Goal: Information Seeking & Learning: Learn about a topic

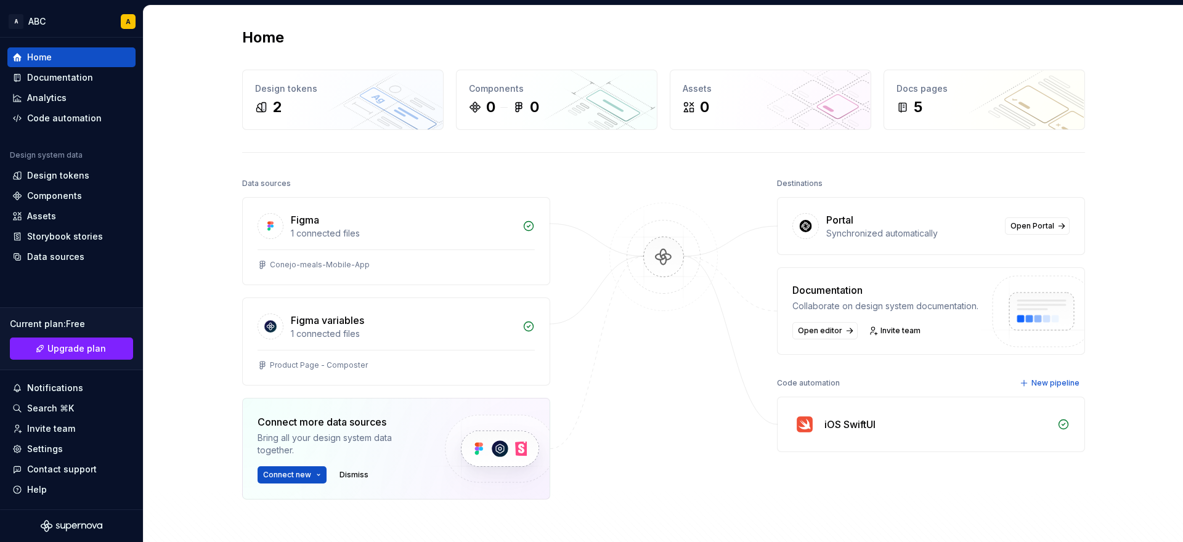
click at [853, 425] on div "iOS SwiftUI" at bounding box center [850, 424] width 51 height 15
click at [1062, 422] on icon at bounding box center [1064, 425] width 12 height 12
click at [817, 425] on div "iOS SwiftUI" at bounding box center [931, 425] width 307 height 54
click at [805, 425] on img at bounding box center [805, 424] width 25 height 25
click at [306, 229] on div "1 connected files" at bounding box center [403, 233] width 224 height 12
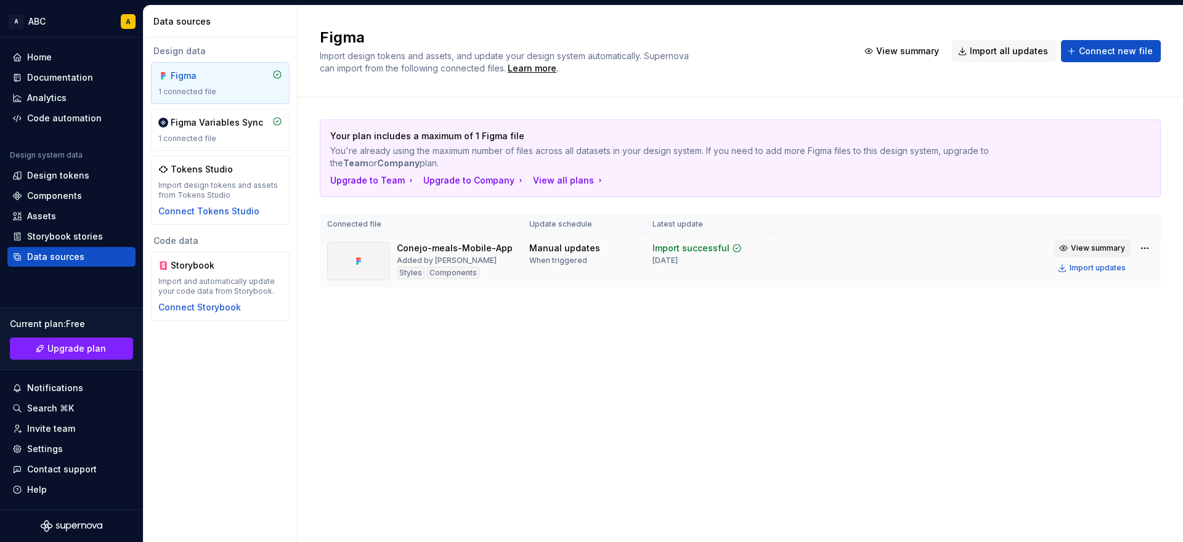
click at [1102, 246] on span "View summary" at bounding box center [1098, 248] width 54 height 10
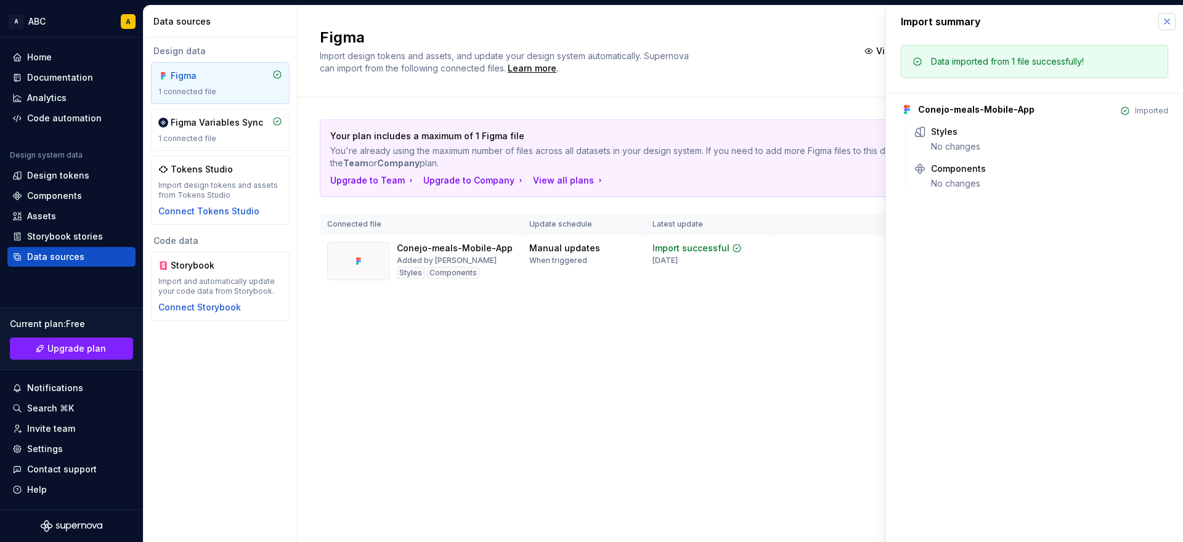
click at [1167, 25] on button "button" at bounding box center [1167, 21] width 17 height 17
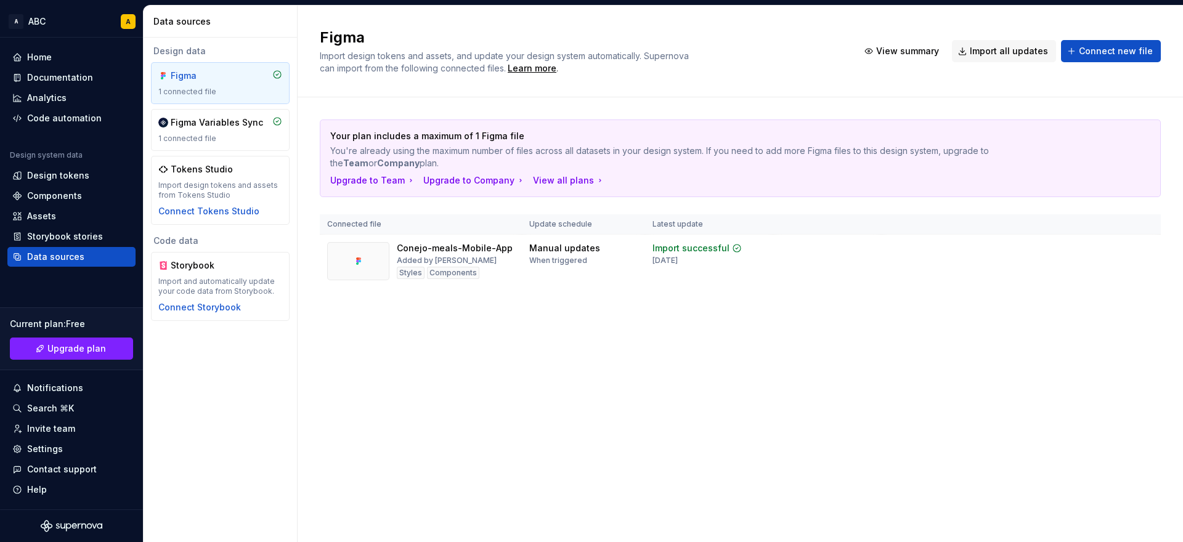
click at [867, 314] on div "Your plan includes a maximum of 1 Figma file You're already using the maximum n…" at bounding box center [740, 215] width 841 height 237
click at [537, 246] on div "Manual updates" at bounding box center [564, 248] width 71 height 12
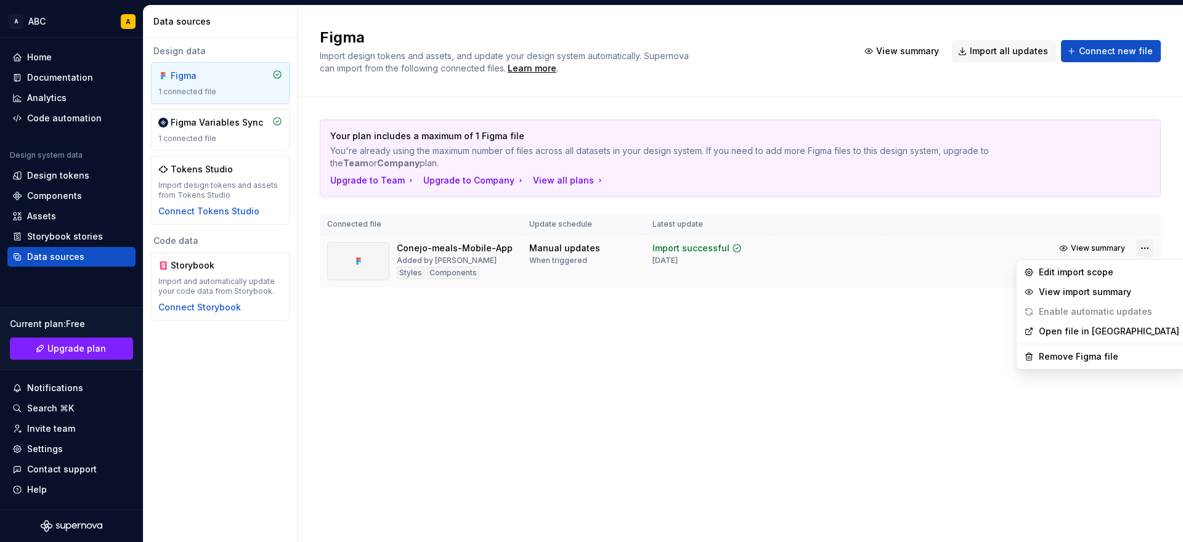
click at [1143, 247] on html "A ABC A Home Documentation Analytics Code automation Design system data Design …" at bounding box center [591, 271] width 1183 height 542
click at [834, 382] on html "A ABC A Home Documentation Analytics Code automation Design system data Design …" at bounding box center [591, 271] width 1183 height 542
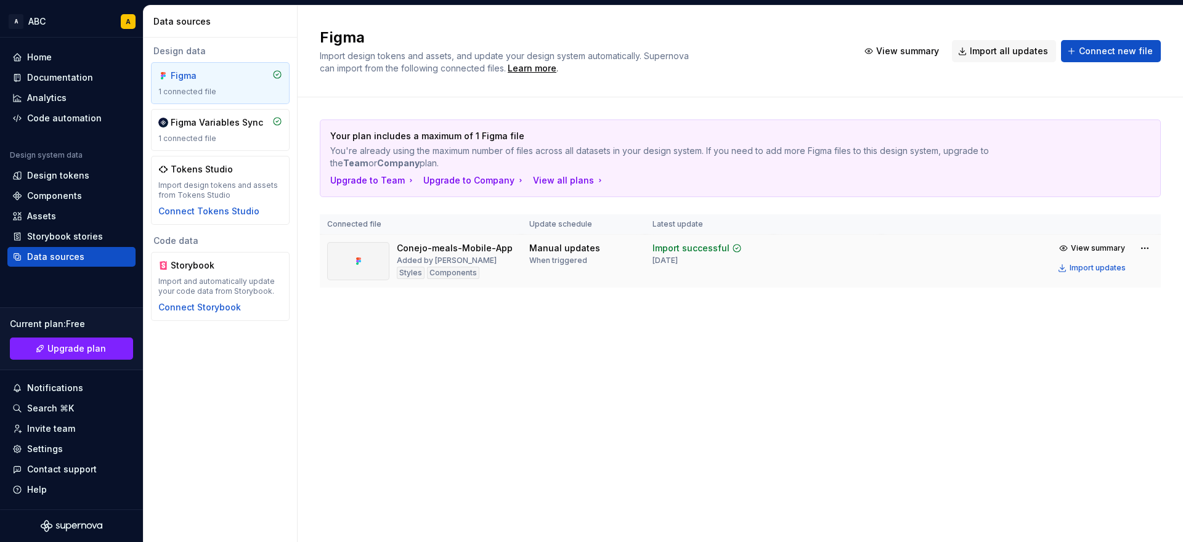
click at [372, 260] on div at bounding box center [358, 261] width 62 height 38
click at [460, 249] on div "Conejo-meals-Mobile-App" at bounding box center [455, 248] width 116 height 12
click at [573, 251] on div "Manual updates" at bounding box center [564, 248] width 71 height 12
click at [706, 251] on div "Import successful" at bounding box center [691, 248] width 77 height 12
click at [616, 272] on td "Manual updates When triggered" at bounding box center [583, 262] width 123 height 54
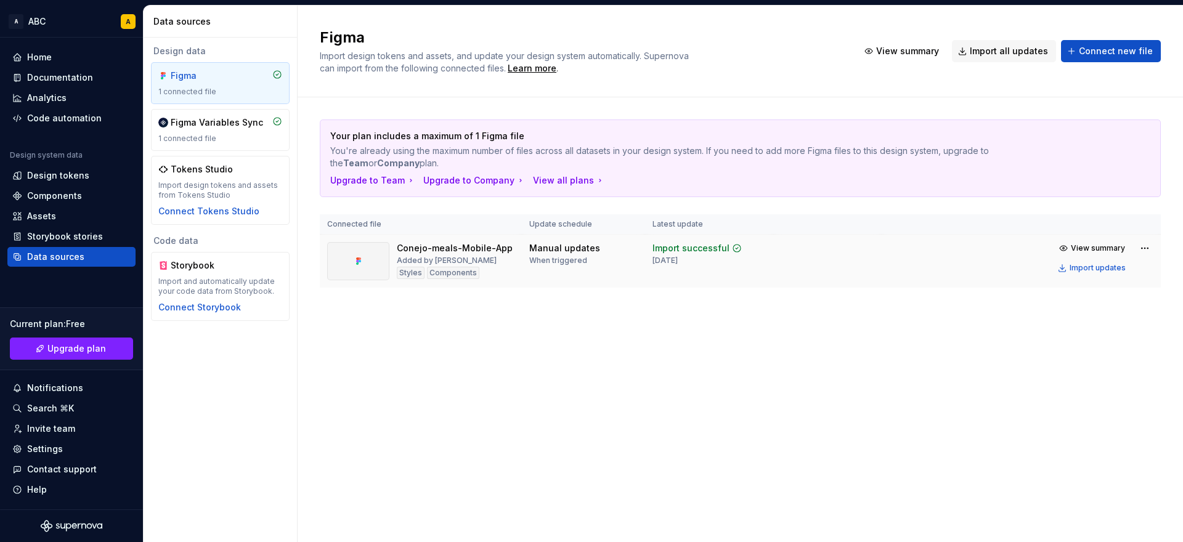
click at [454, 263] on div "Added by [PERSON_NAME]" at bounding box center [447, 261] width 100 height 10
click at [365, 255] on div at bounding box center [358, 261] width 62 height 38
click at [196, 125] on div "Figma Variables Sync" at bounding box center [217, 122] width 92 height 12
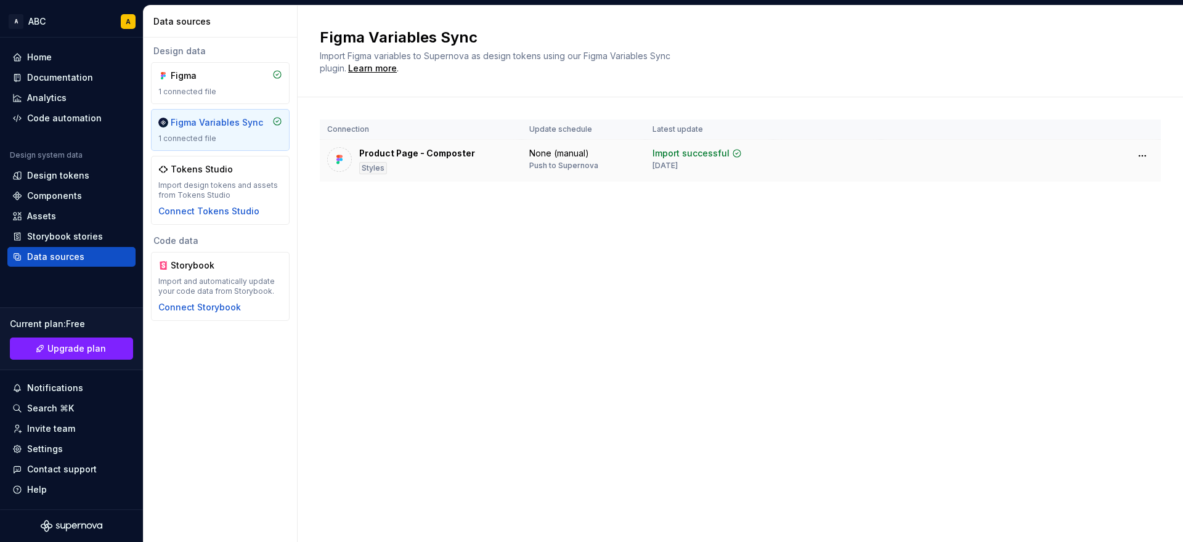
click at [407, 147] on div "Product Page - Composter" at bounding box center [417, 153] width 116 height 12
click at [204, 82] on div "Figma 1 connected file" at bounding box center [220, 83] width 124 height 27
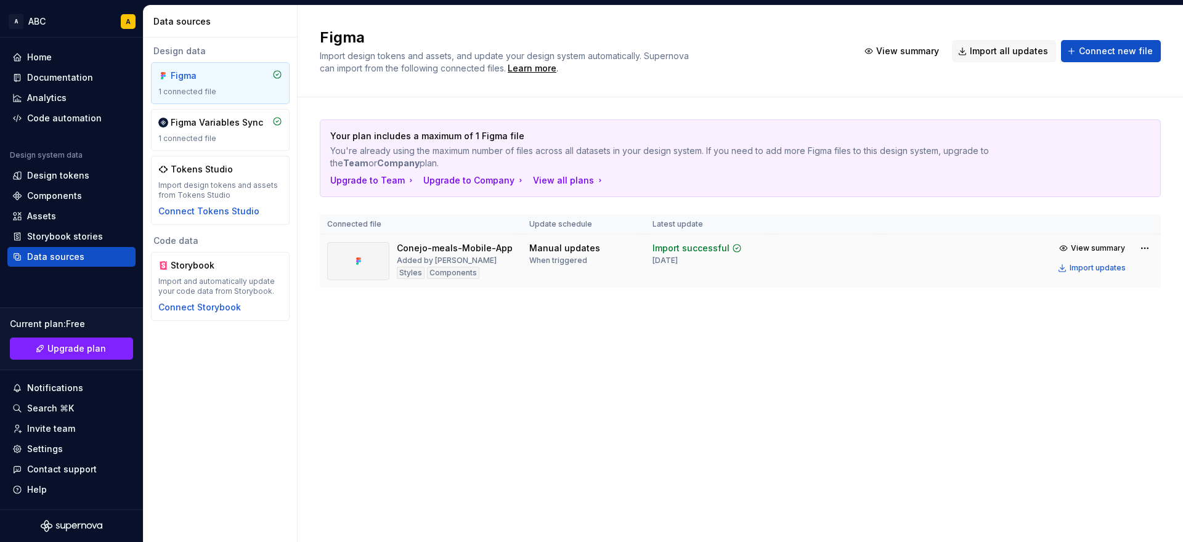
drag, startPoint x: 657, startPoint y: 258, endPoint x: 701, endPoint y: 261, distance: 43.9
click at [678, 261] on div "[DATE]" at bounding box center [665, 261] width 25 height 10
click at [709, 299] on div "Your plan includes a maximum of 1 Figma file You're already using the maximum n…" at bounding box center [740, 215] width 841 height 237
click at [455, 253] on div "Conejo-meals-Mobile-App" at bounding box center [455, 248] width 116 height 12
click at [552, 253] on div "Manual updates" at bounding box center [564, 248] width 71 height 12
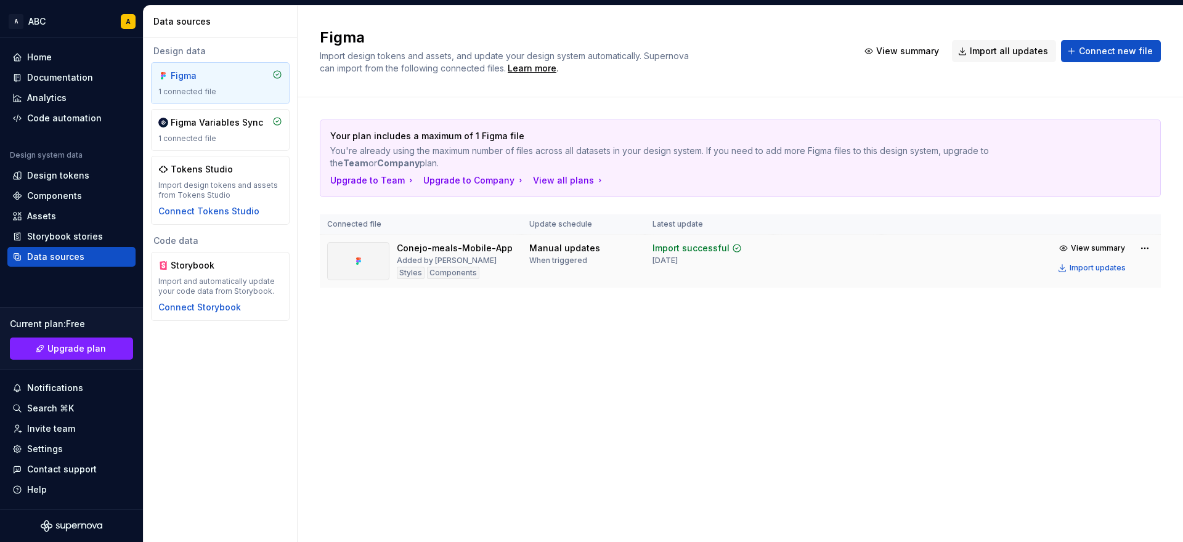
click at [710, 262] on div "Import successful [DATE]" at bounding box center [697, 253] width 89 height 23
click at [1149, 248] on html "A ABC A Home Documentation Analytics Code automation Design system data Design …" at bounding box center [591, 271] width 1183 height 542
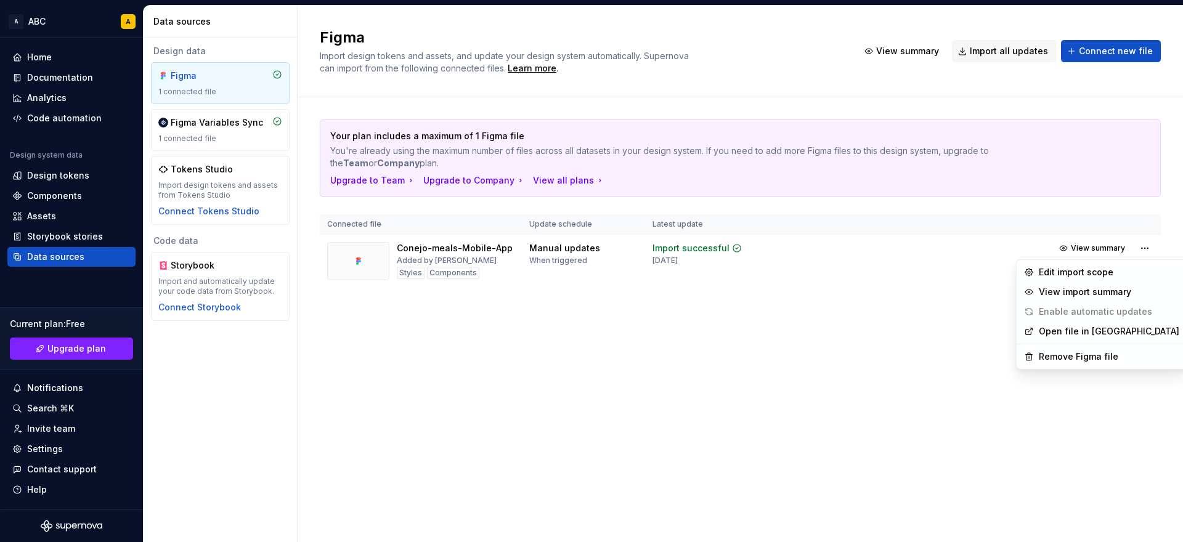
click at [871, 296] on html "A ABC A Home Documentation Analytics Code automation Design system data Design …" at bounding box center [591, 271] width 1183 height 542
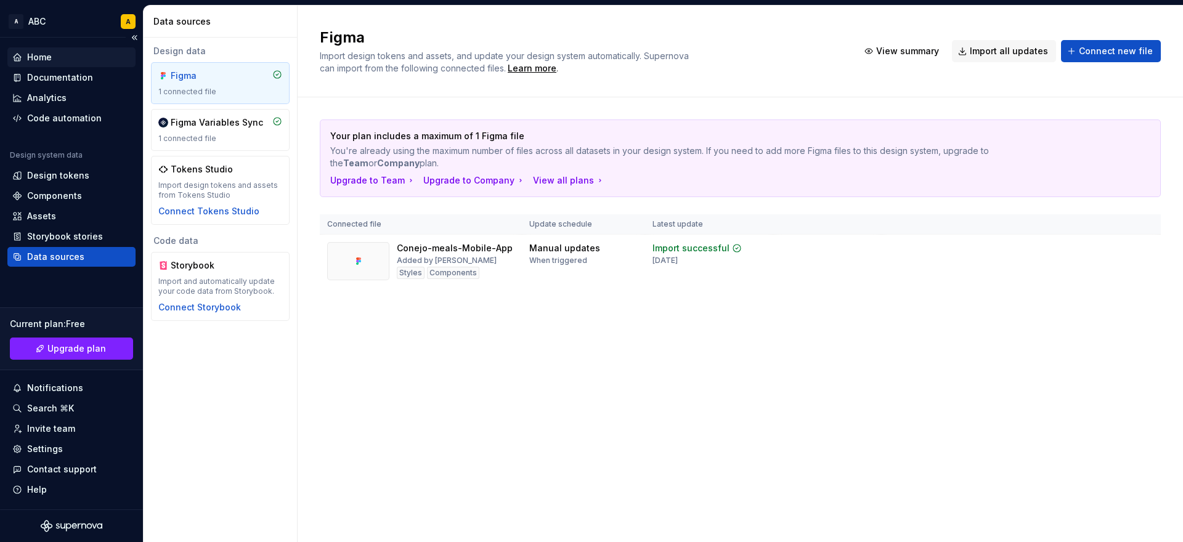
click at [43, 55] on div "Home" at bounding box center [39, 57] width 25 height 12
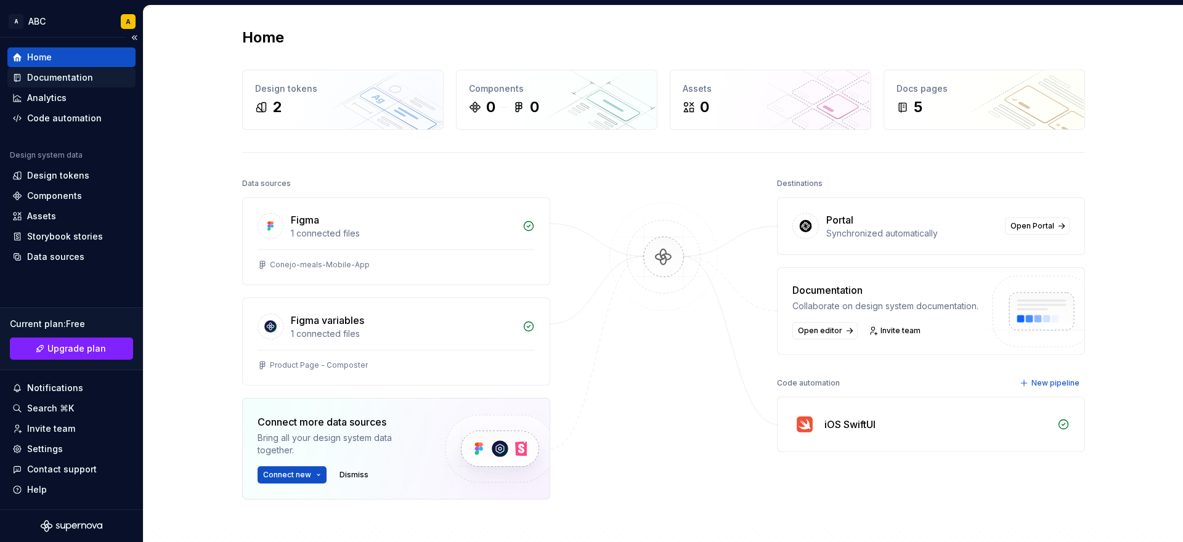
click at [60, 76] on div "Documentation" at bounding box center [60, 77] width 66 height 12
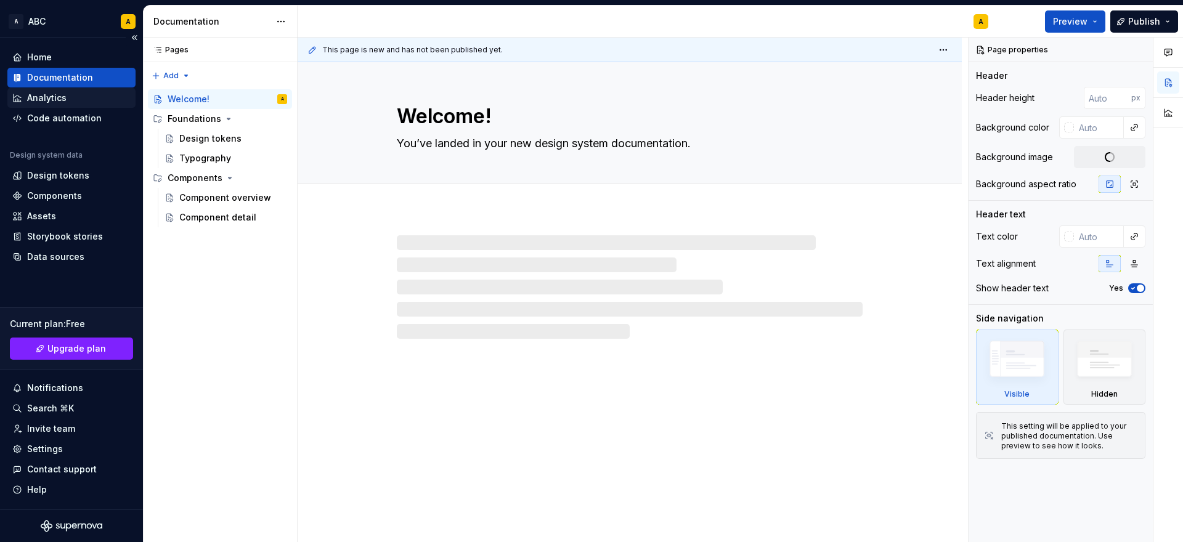
type textarea "*"
click at [57, 94] on div "Analytics" at bounding box center [46, 98] width 39 height 12
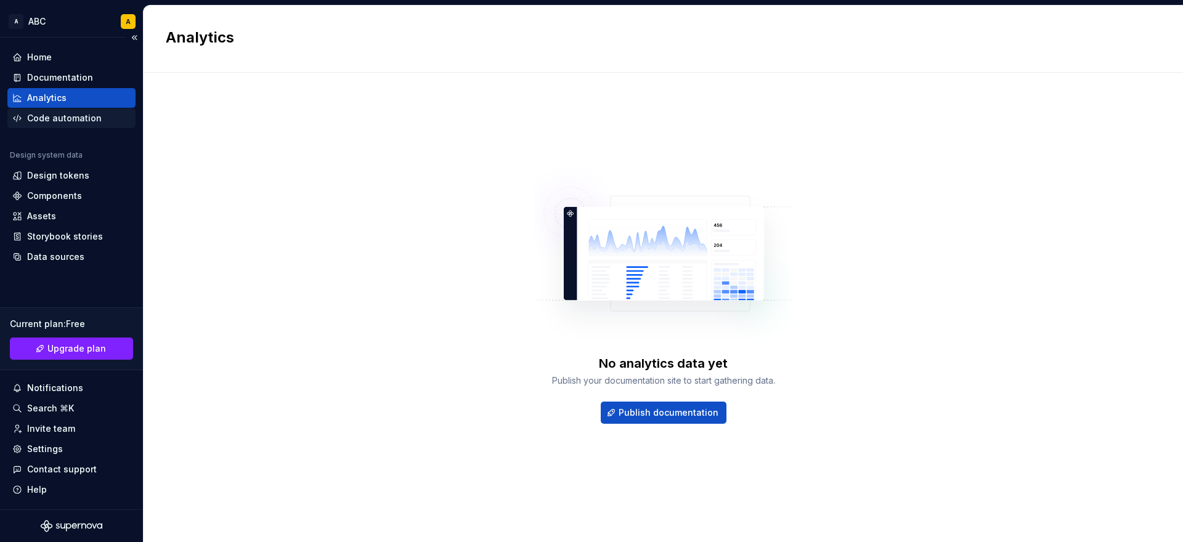
click at [78, 119] on div "Code automation" at bounding box center [64, 118] width 75 height 12
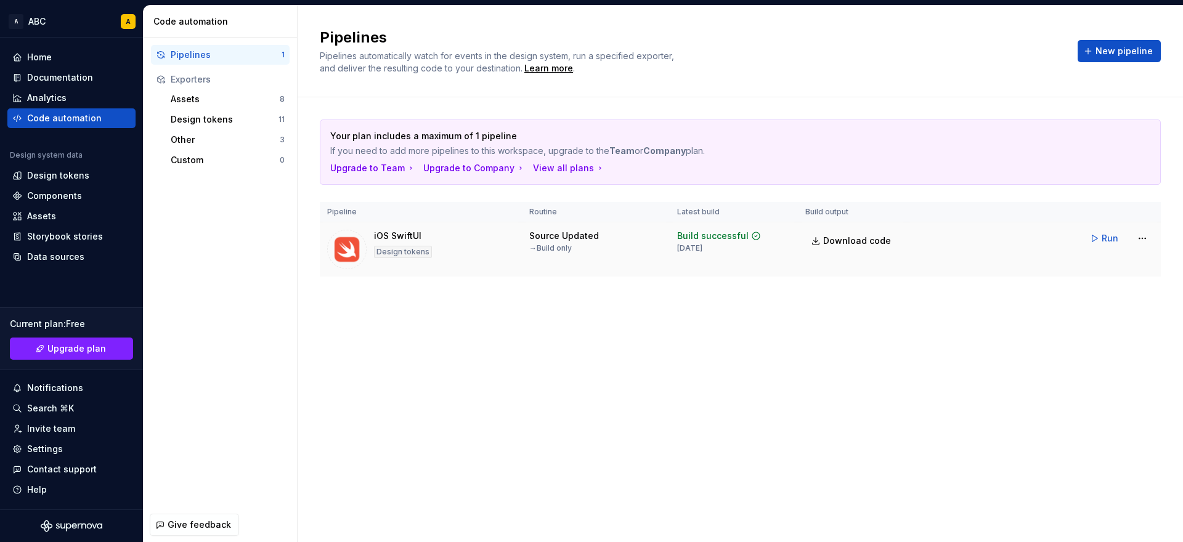
click at [410, 247] on div "Design tokens" at bounding box center [403, 252] width 58 height 12
click at [851, 236] on span "Download code" at bounding box center [857, 241] width 68 height 12
